Goal: Task Accomplishment & Management: Manage account settings

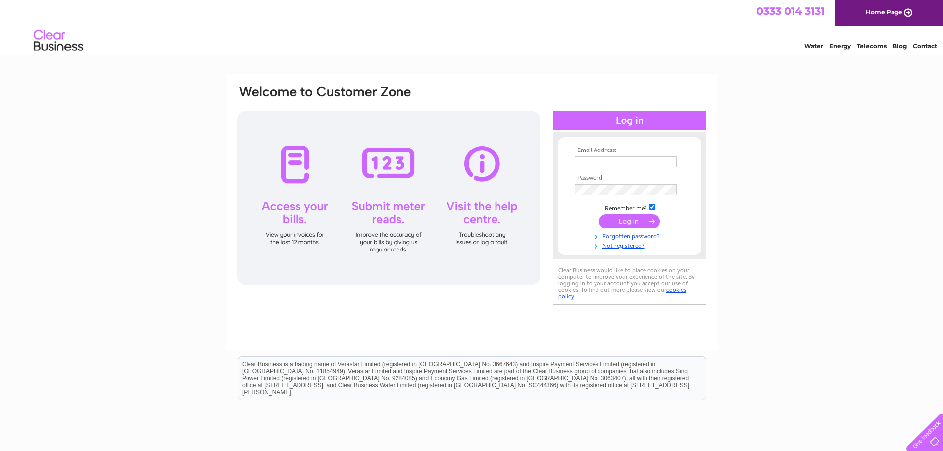
type input "angelagriffin@hoistandaccess.com"
click at [631, 219] on input "submit" at bounding box center [629, 221] width 61 height 14
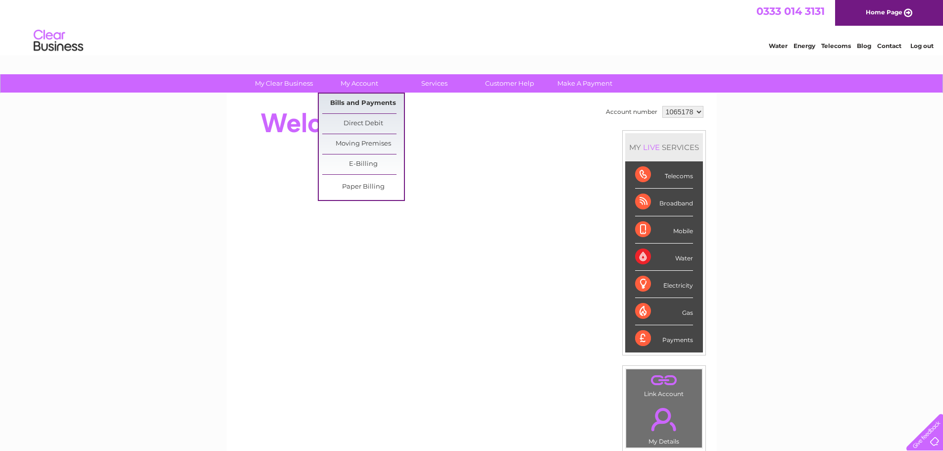
click at [366, 102] on link "Bills and Payments" at bounding box center [363, 104] width 82 height 20
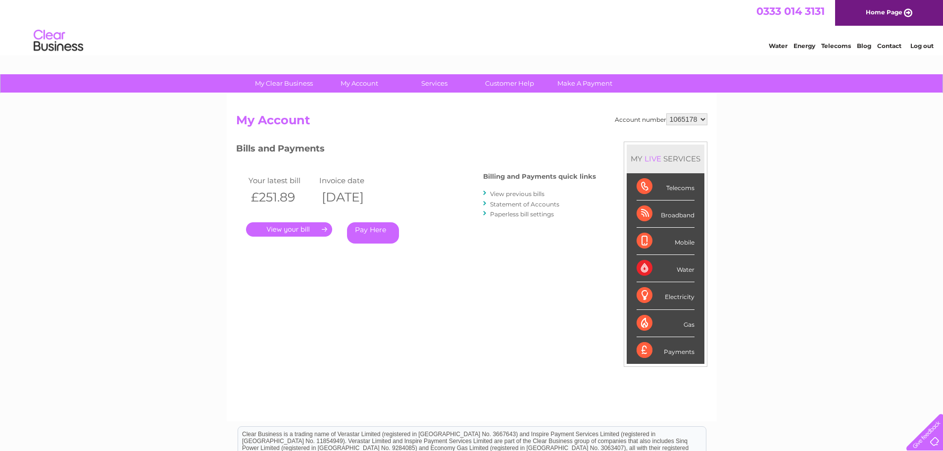
click at [309, 228] on link "." at bounding box center [289, 229] width 86 height 14
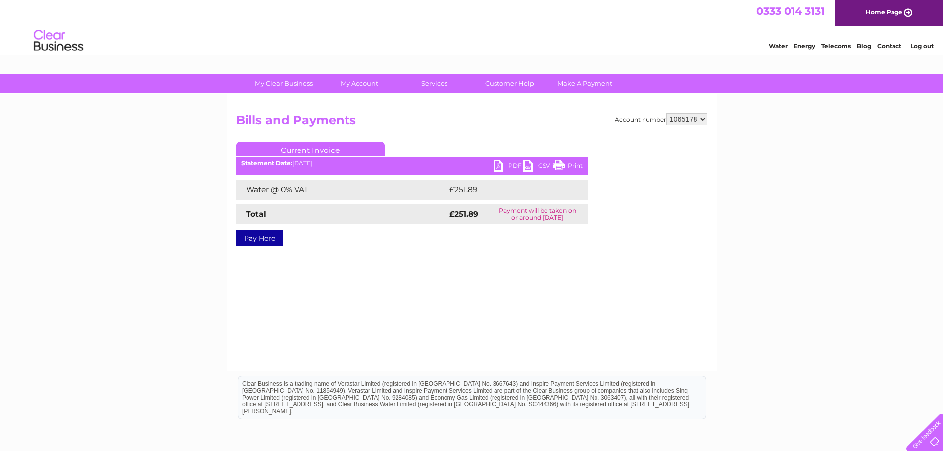
click at [499, 165] on link "PDF" at bounding box center [508, 167] width 30 height 14
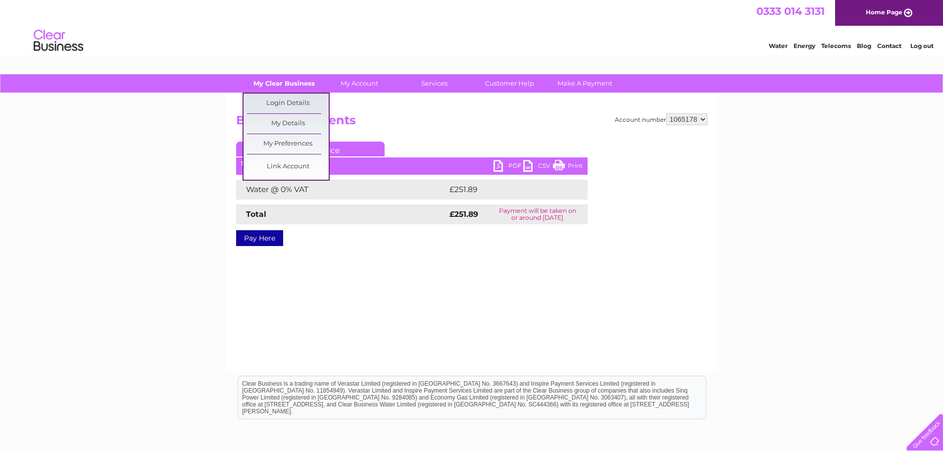
click at [290, 84] on link "My Clear Business" at bounding box center [284, 83] width 82 height 18
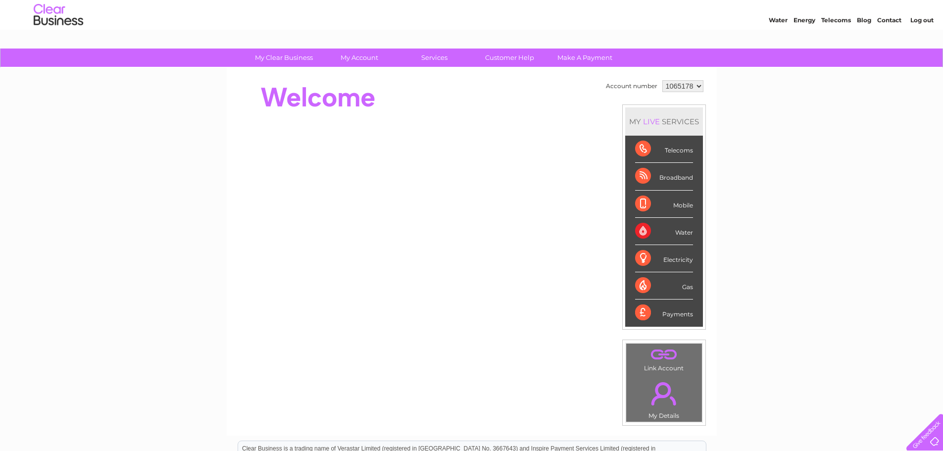
scroll to position [49, 0]
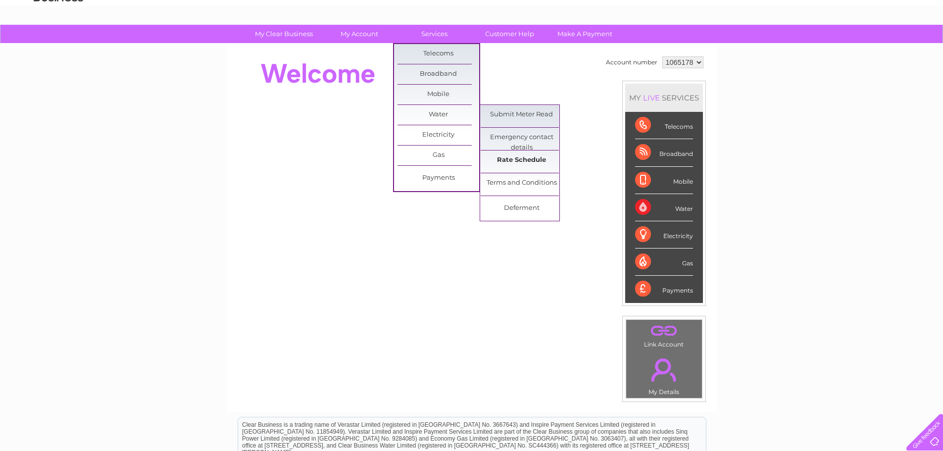
click at [522, 159] on link "Rate Schedule" at bounding box center [521, 160] width 82 height 20
